Goal: Information Seeking & Learning: Learn about a topic

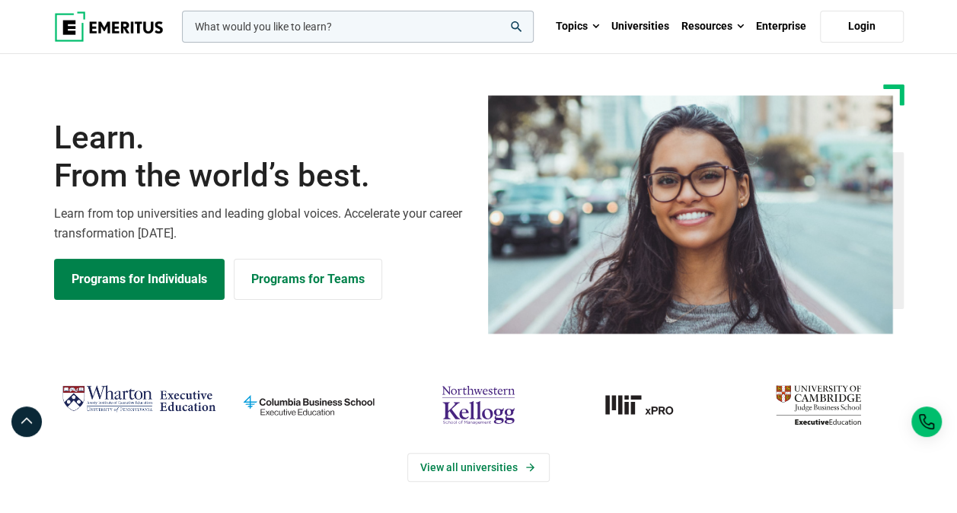
click at [410, 30] on input "woocommerce-product-search-field-0" at bounding box center [358, 27] width 352 height 32
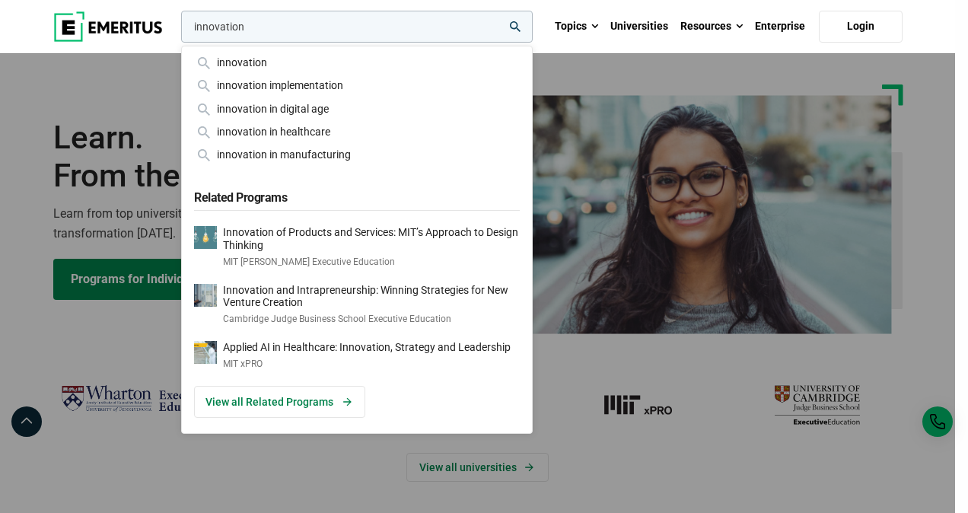
type input "innovation"
click at [517, 23] on icon "search" at bounding box center [515, 26] width 11 height 11
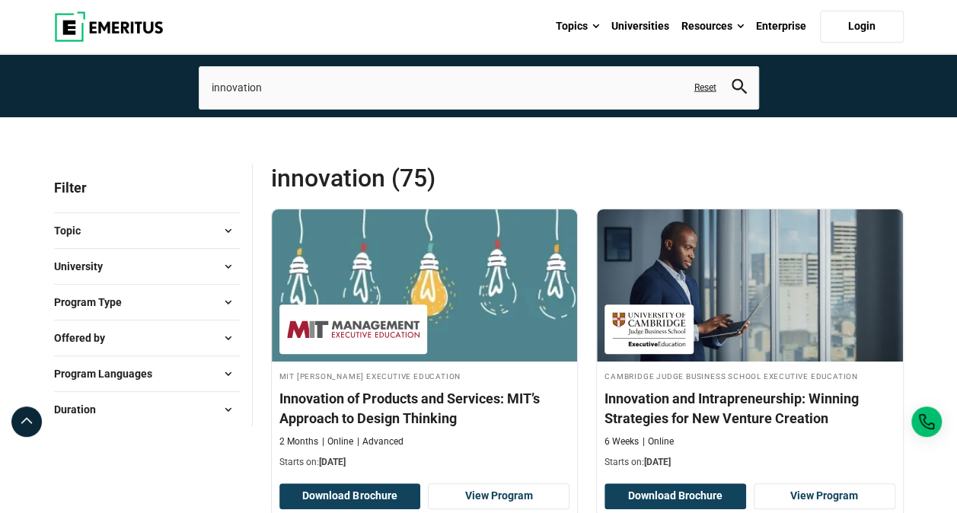
scroll to position [152, 0]
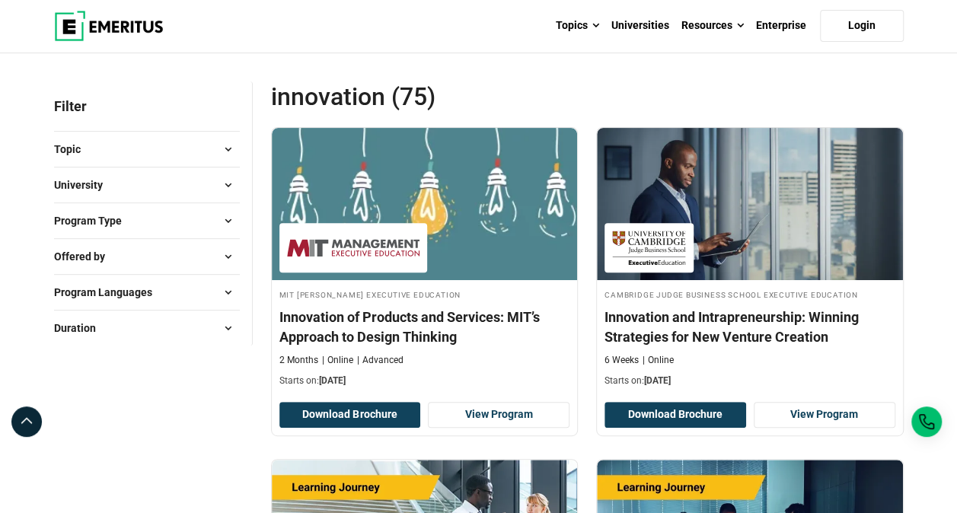
click at [139, 223] on button "Program Type" at bounding box center [147, 220] width 186 height 23
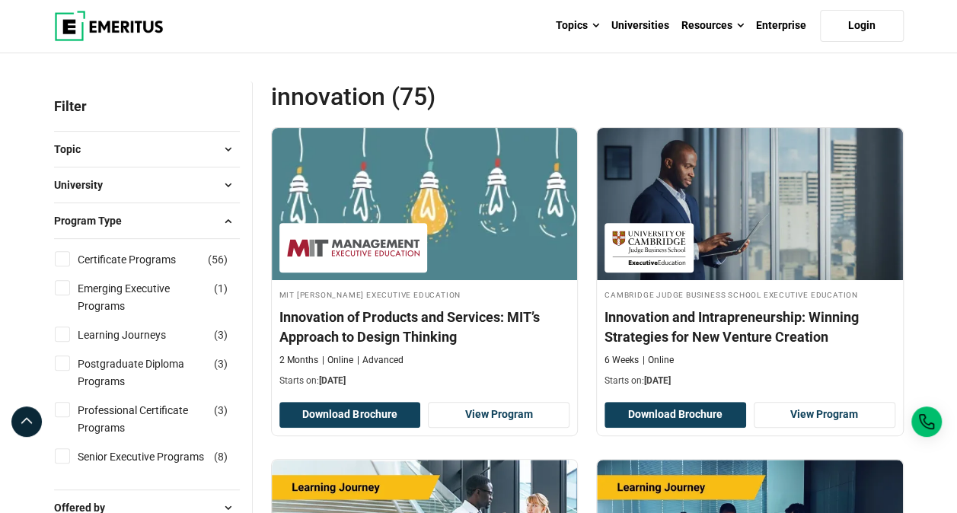
click at [126, 222] on span "Program Type" at bounding box center [94, 220] width 80 height 17
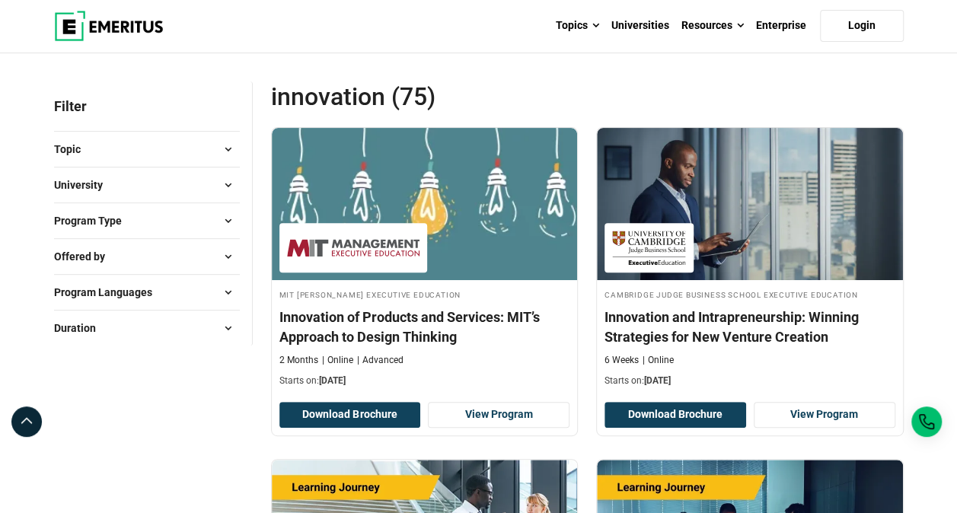
click at [106, 333] on span "Duration" at bounding box center [81, 328] width 54 height 17
click at [113, 321] on button "Duration" at bounding box center [147, 328] width 186 height 23
click at [149, 157] on button "Topic" at bounding box center [147, 149] width 186 height 23
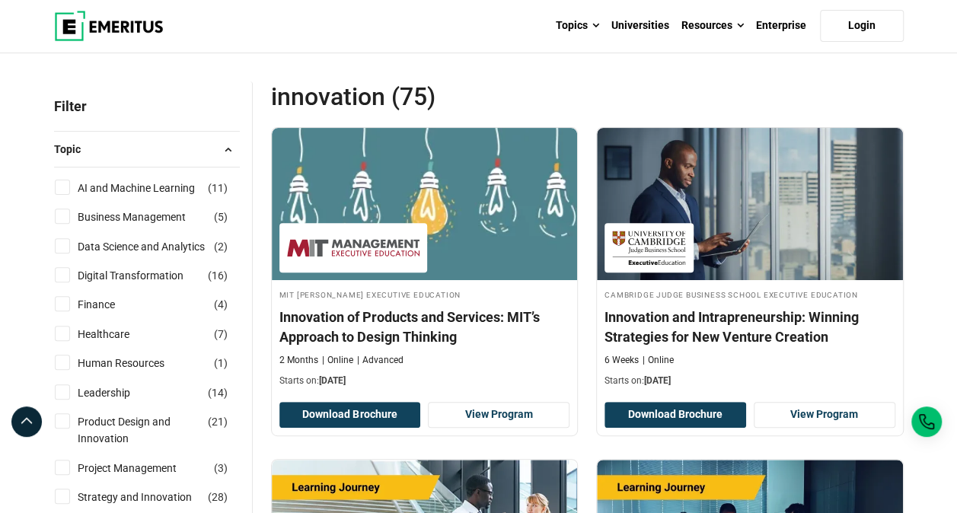
click at [149, 148] on button "Topic" at bounding box center [147, 149] width 186 height 23
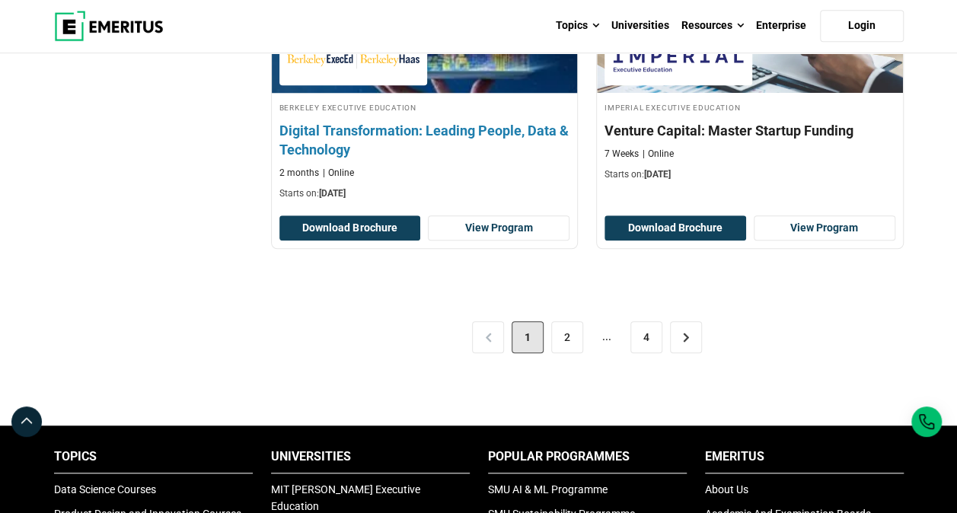
scroll to position [3272, 0]
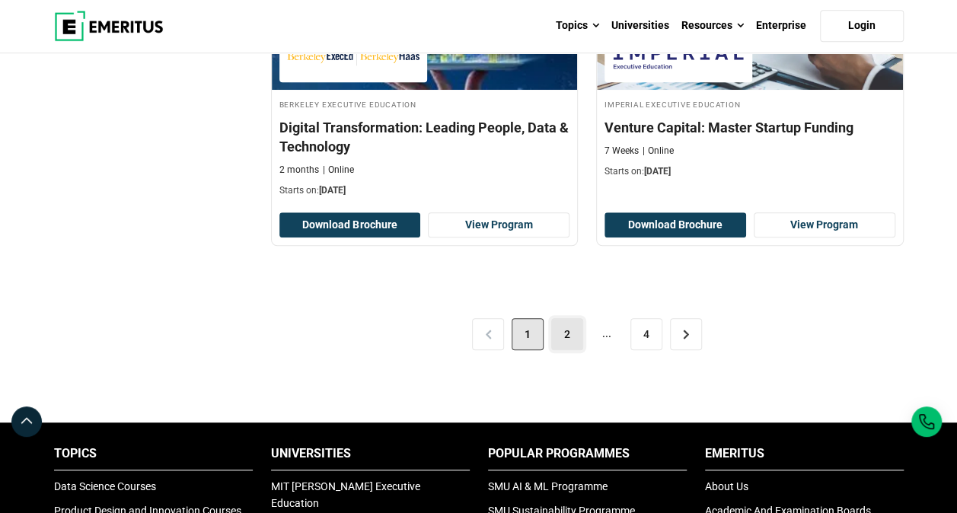
click at [562, 333] on link "2" at bounding box center [567, 334] width 32 height 32
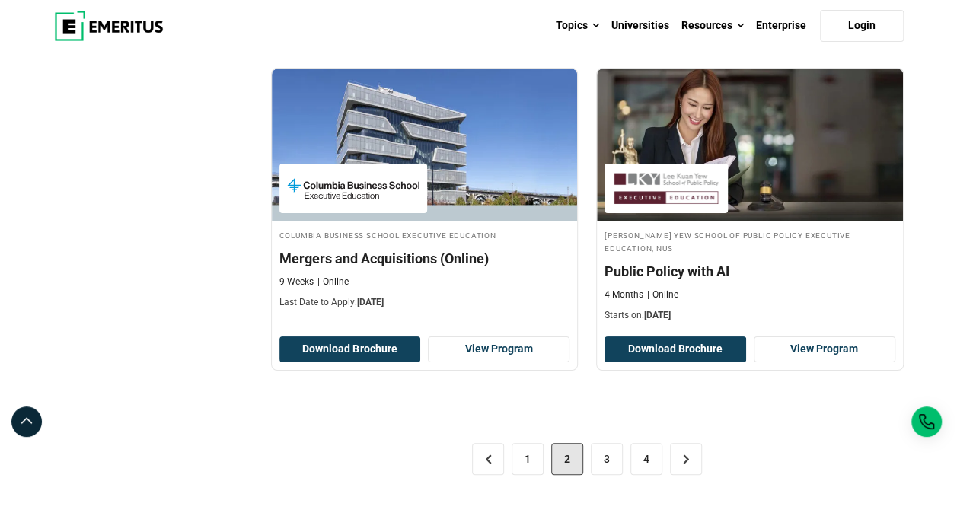
scroll to position [2816, 0]
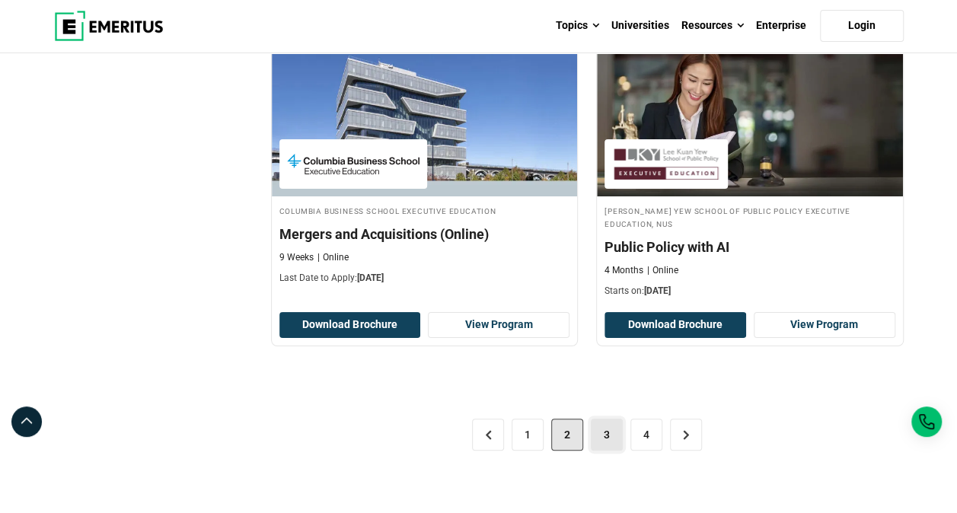
click at [590, 419] on link "3" at bounding box center [606, 435] width 32 height 32
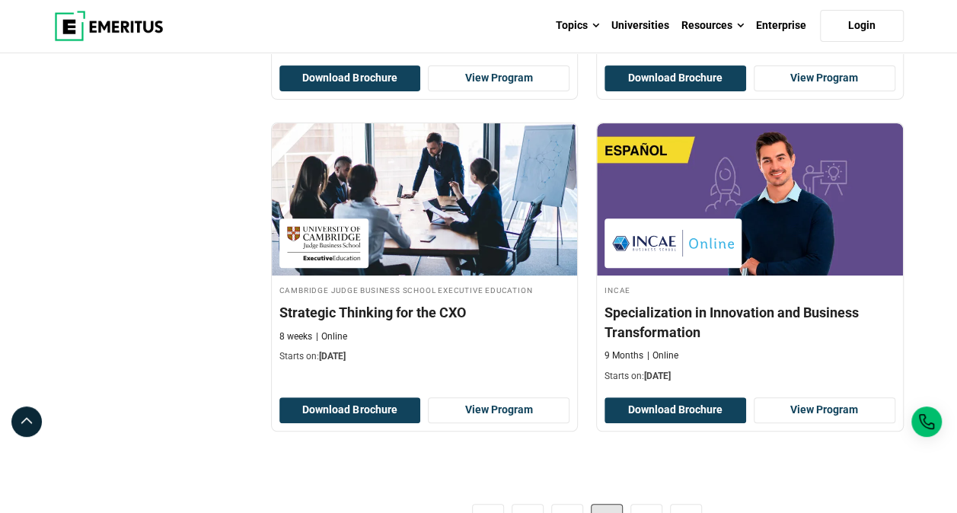
scroll to position [3120, 0]
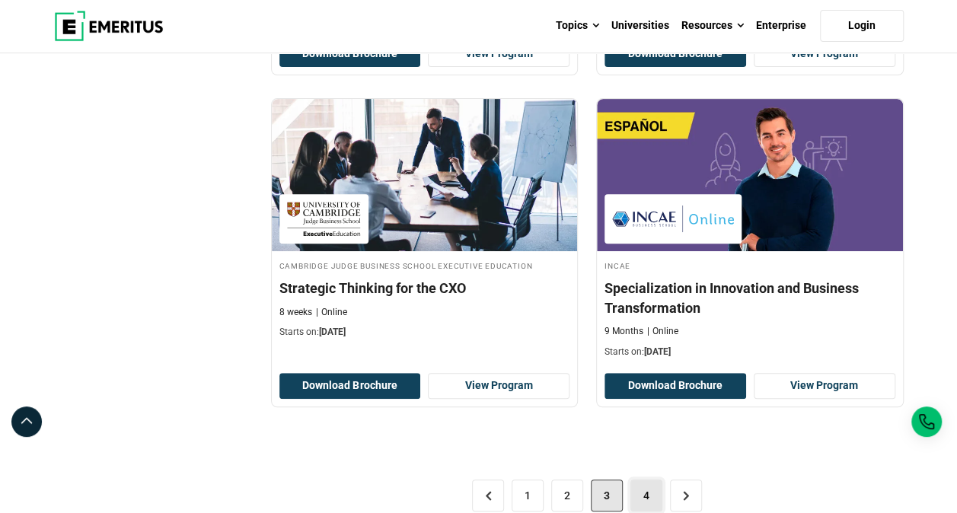
click at [650, 479] on link "4" at bounding box center [646, 495] width 32 height 32
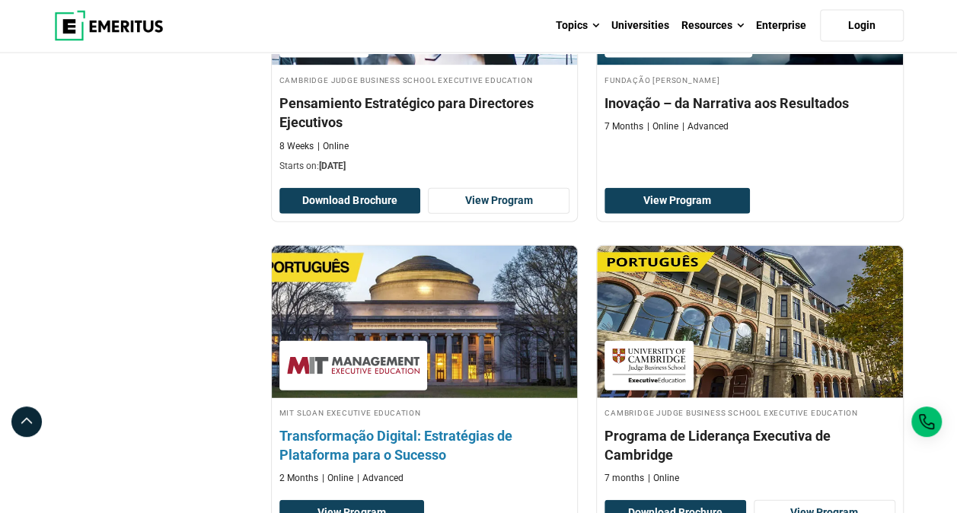
scroll to position [2283, 0]
